Goal: Use online tool/utility: Utilize a website feature to perform a specific function

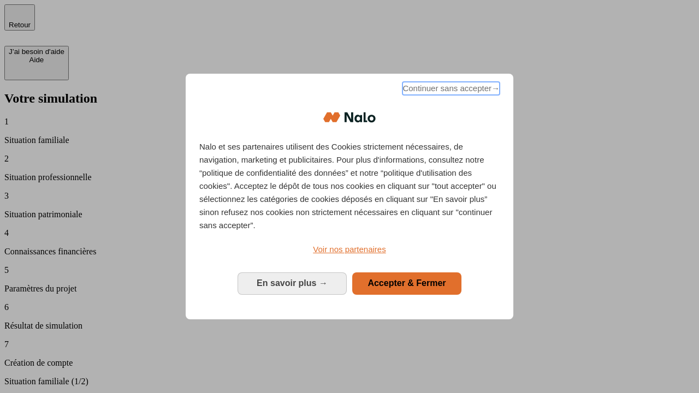
click at [450, 90] on span "Continuer sans accepter →" at bounding box center [450, 88] width 97 height 13
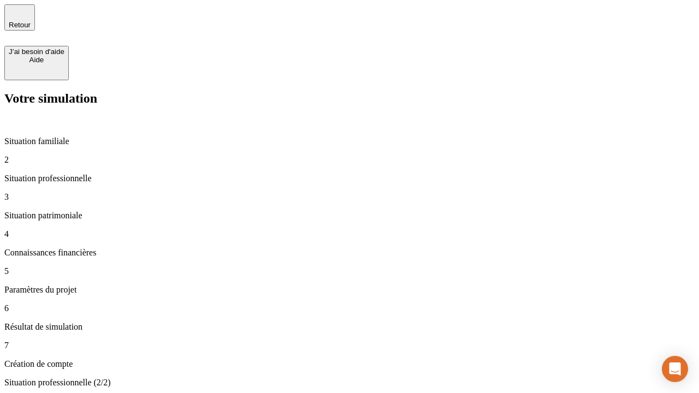
type input "70 000"
type input "1 000"
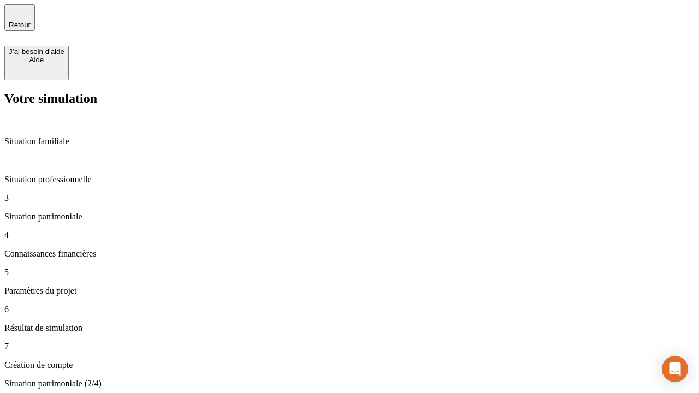
type input "800"
type input "6"
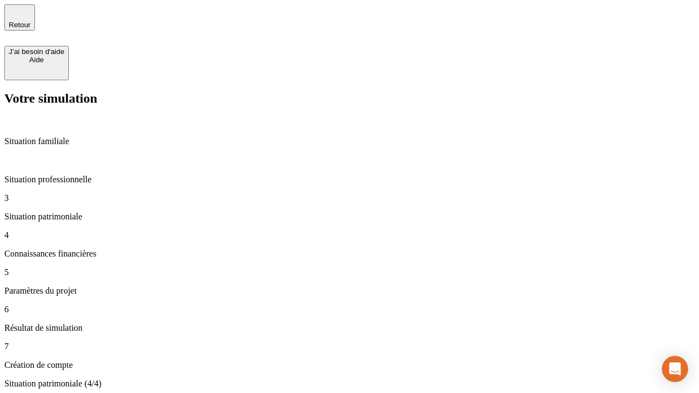
type input "400"
type input "3"
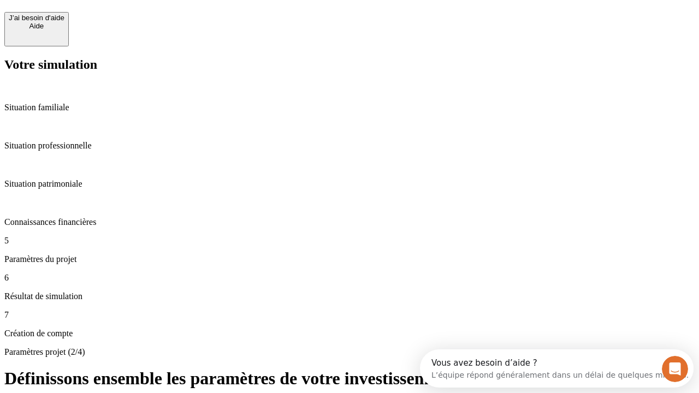
scroll to position [10, 0]
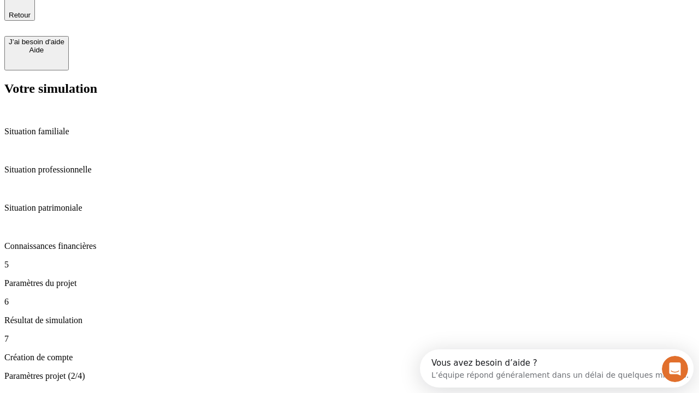
type input "35"
type input "500"
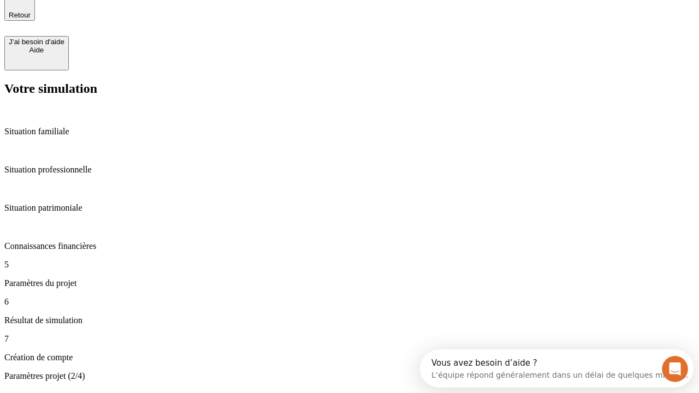
type input "640"
